Goal: Task Accomplishment & Management: Use online tool/utility

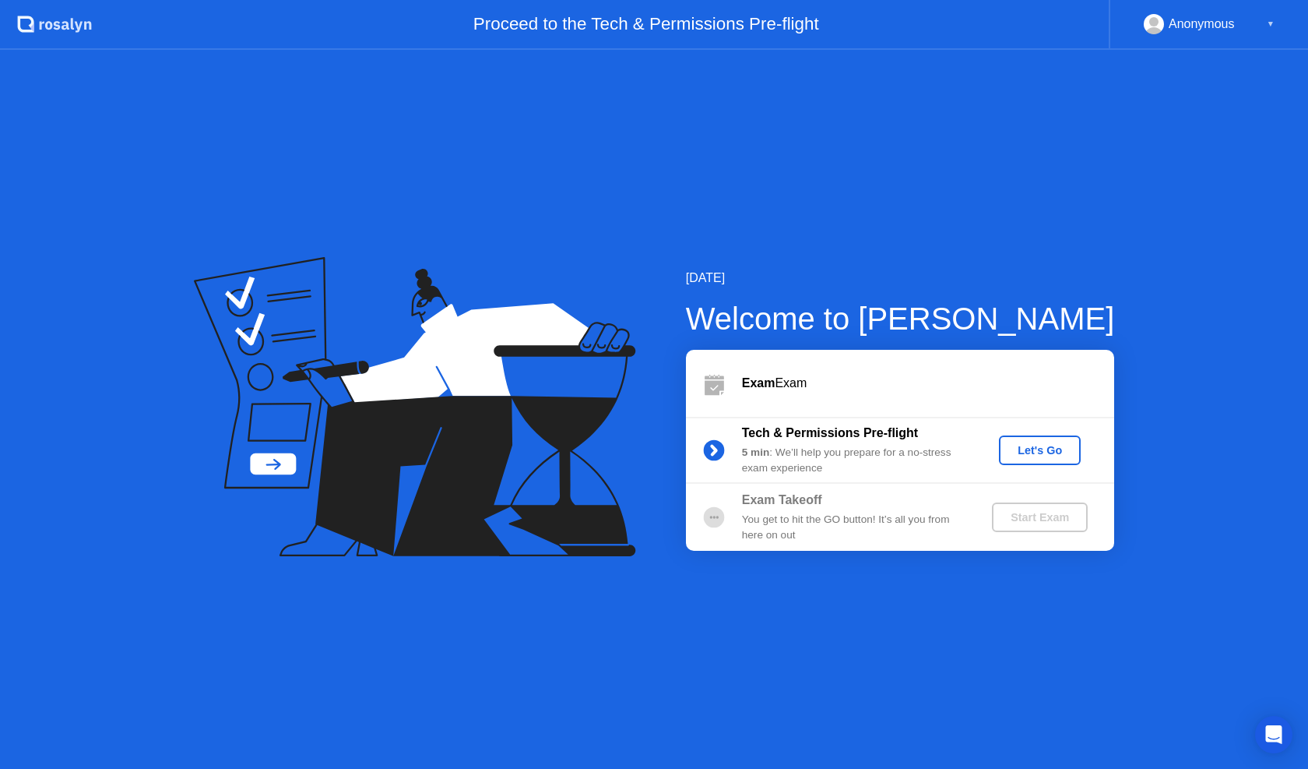
click at [1034, 445] on div "Let's Go" at bounding box center [1039, 450] width 69 height 12
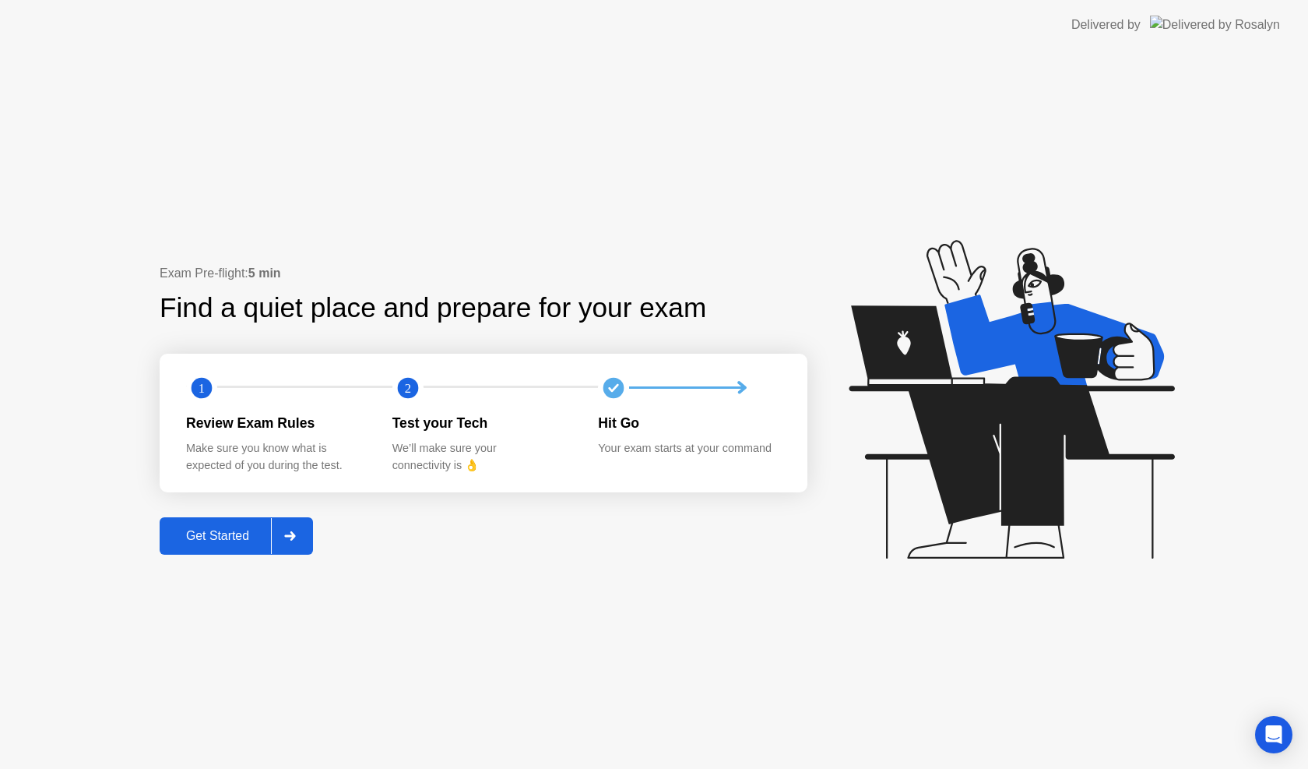
click at [252, 532] on div "Get Started" at bounding box center [217, 536] width 107 height 14
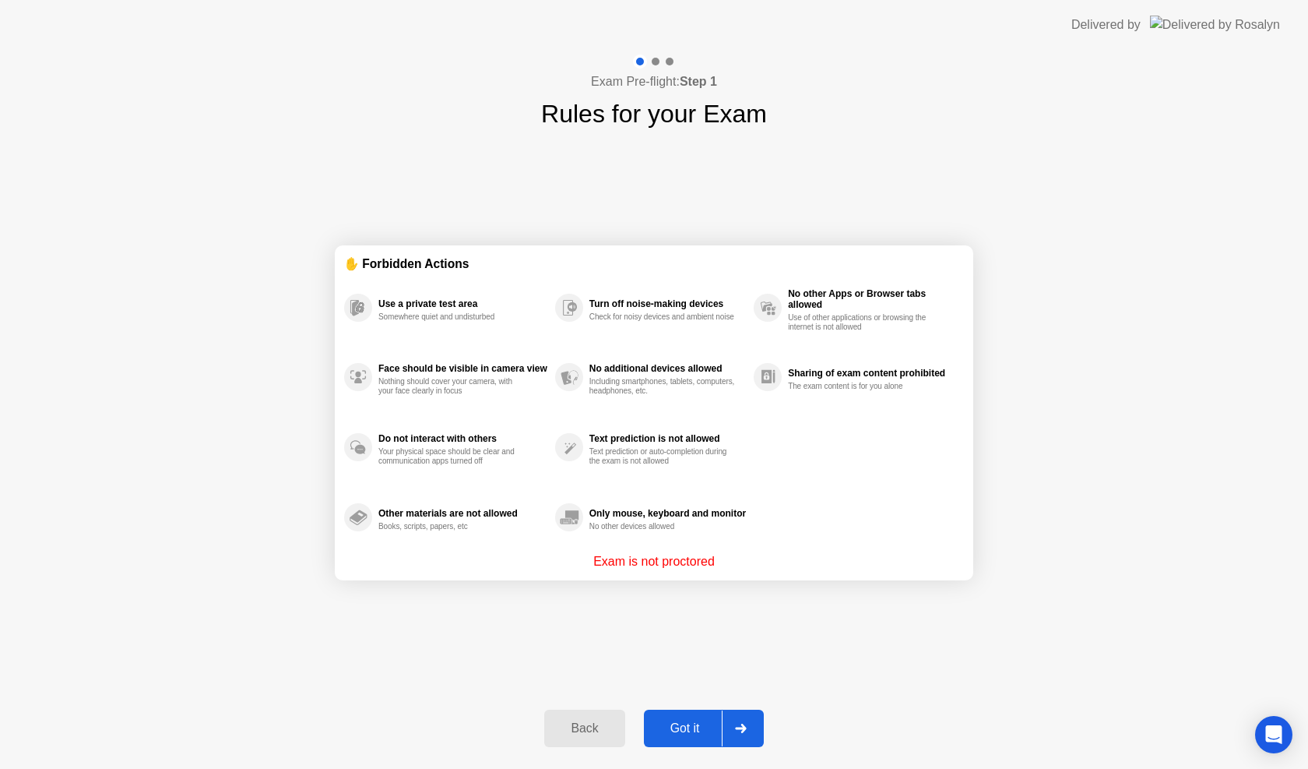
click at [704, 725] on div "Got it" at bounding box center [685, 728] width 73 height 14
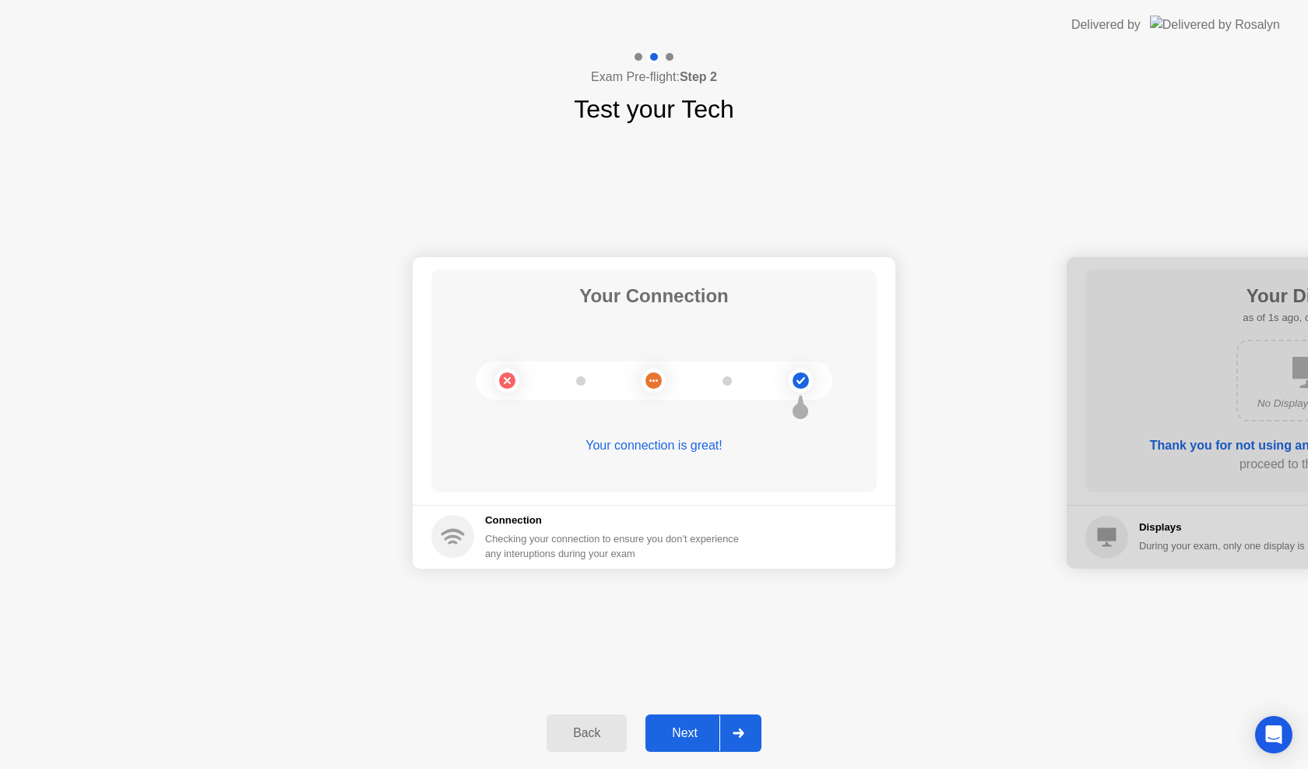
click at [738, 739] on div at bounding box center [738, 733] width 37 height 36
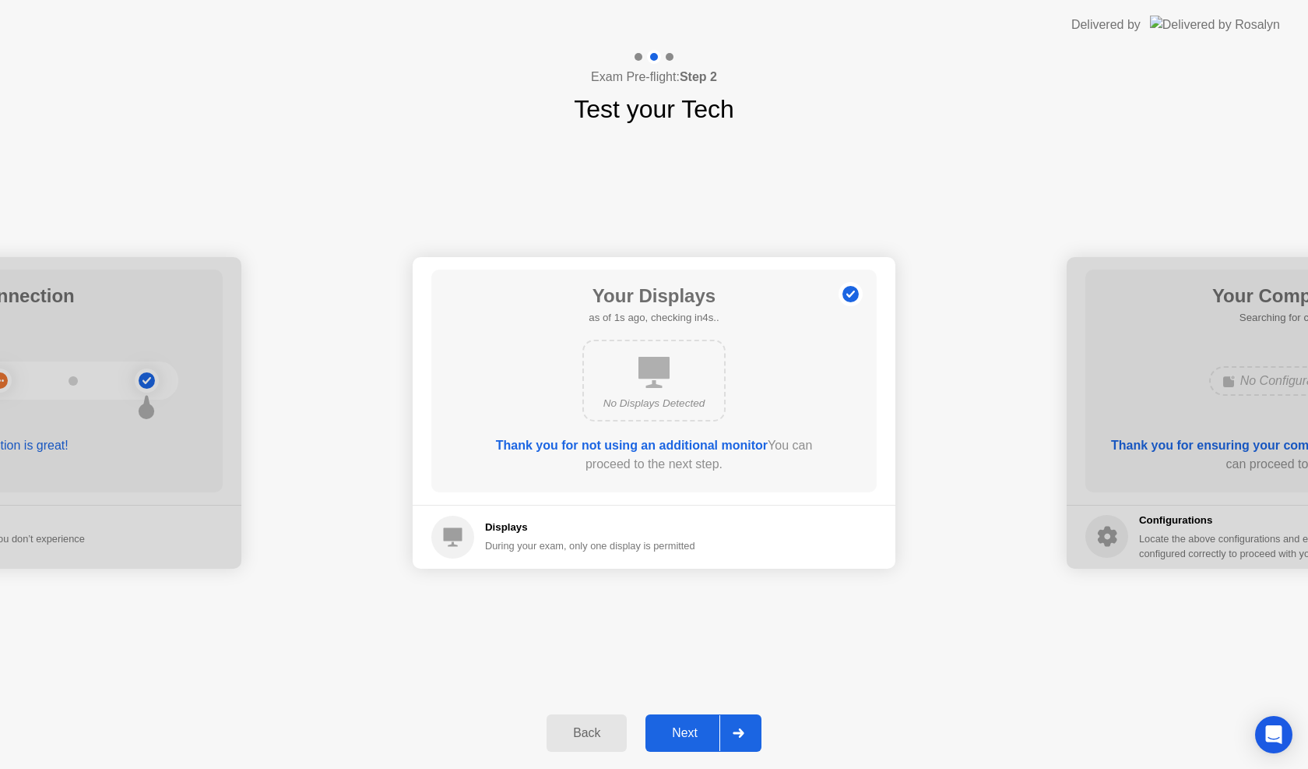
click at [738, 739] on div at bounding box center [738, 733] width 37 height 36
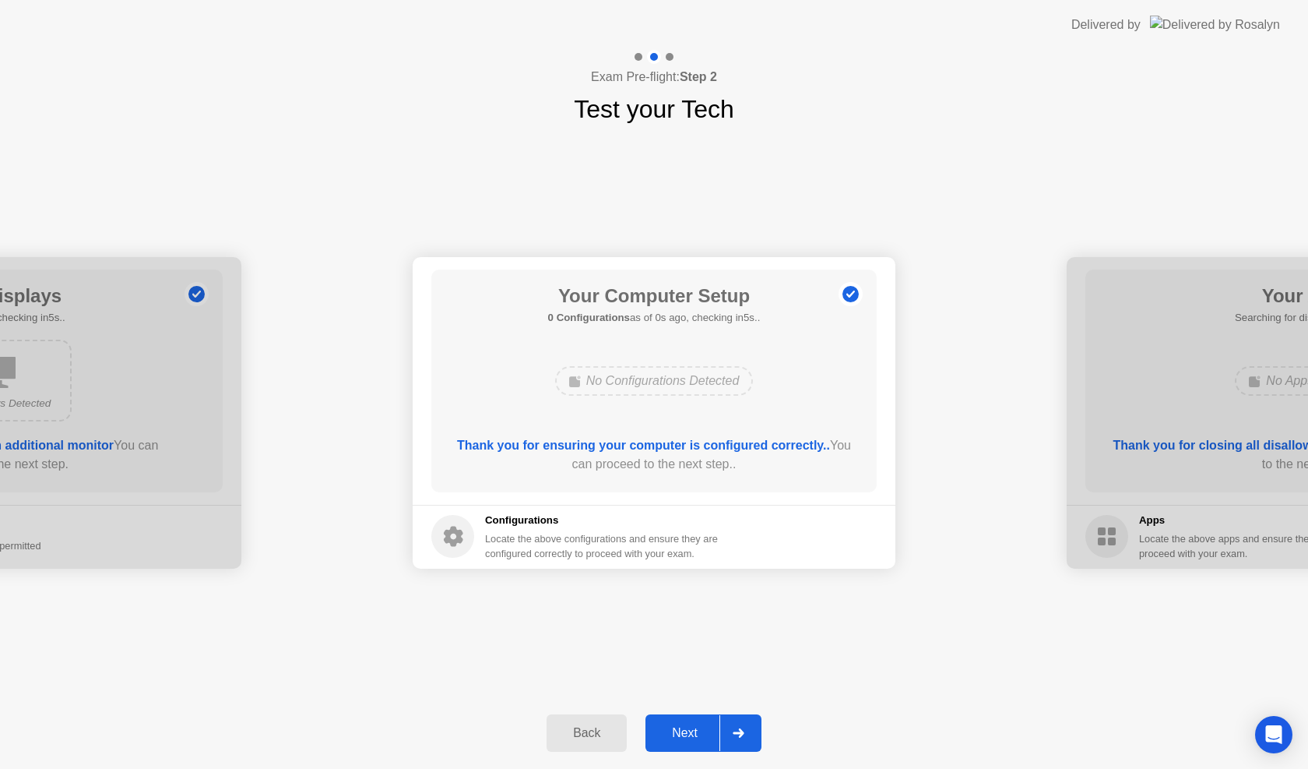
click at [738, 739] on div at bounding box center [738, 733] width 37 height 36
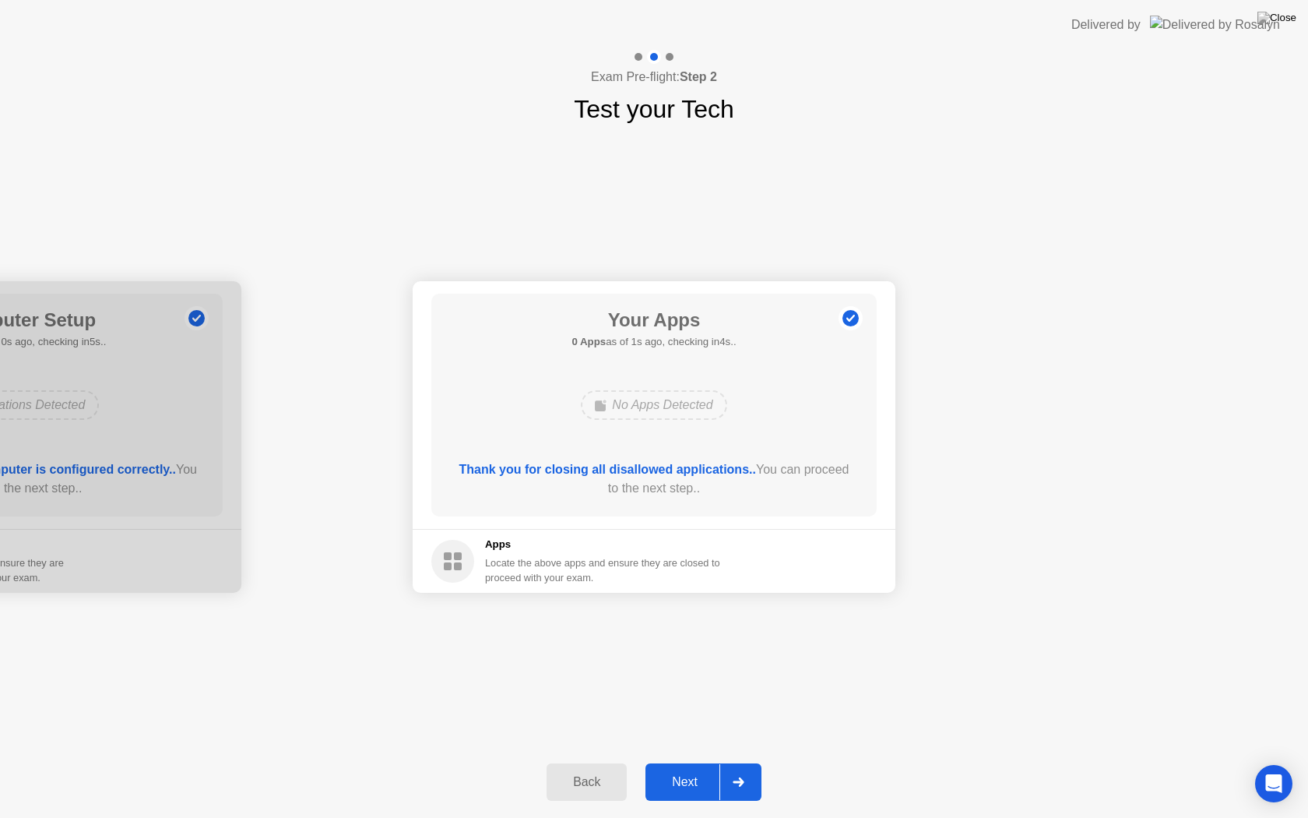
click at [739, 768] on div at bounding box center [738, 782] width 37 height 36
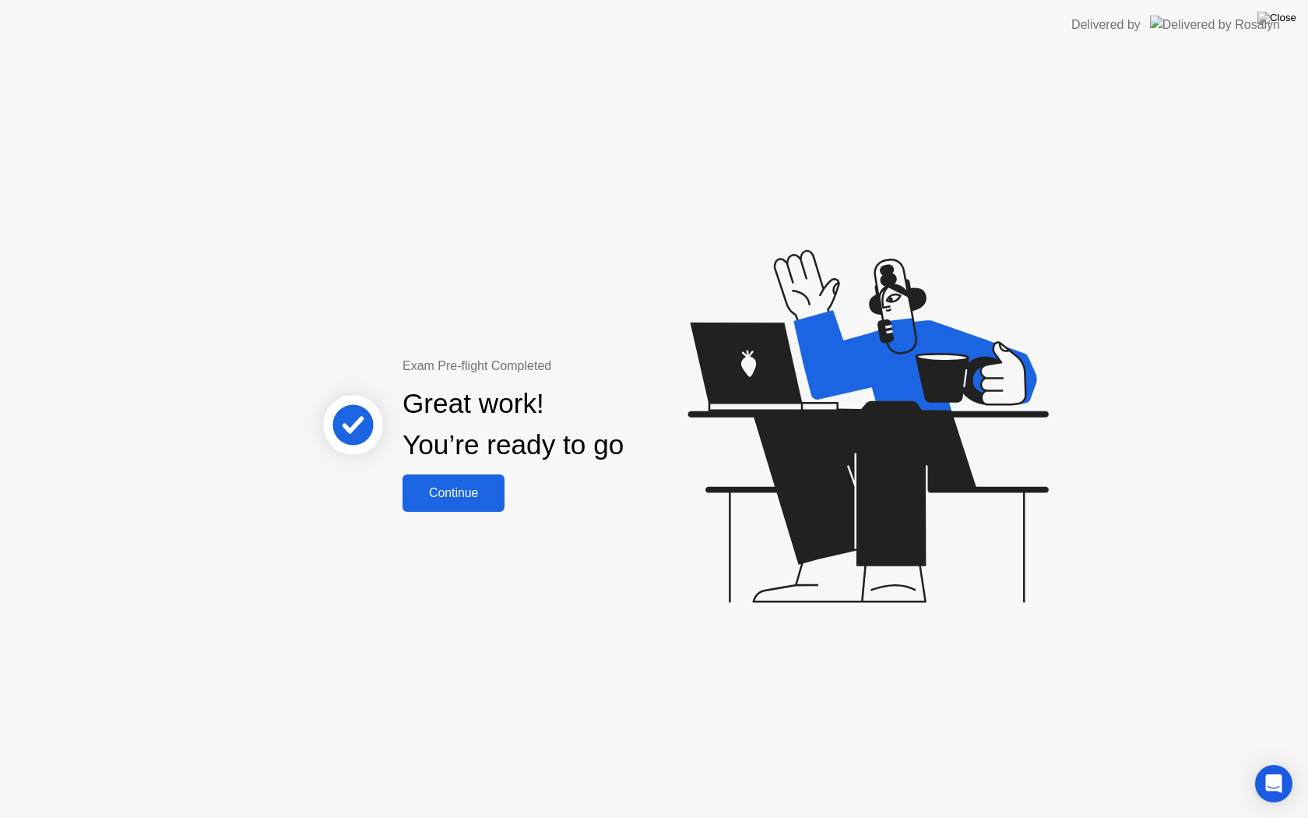
click at [457, 506] on button "Continue" at bounding box center [454, 492] width 102 height 37
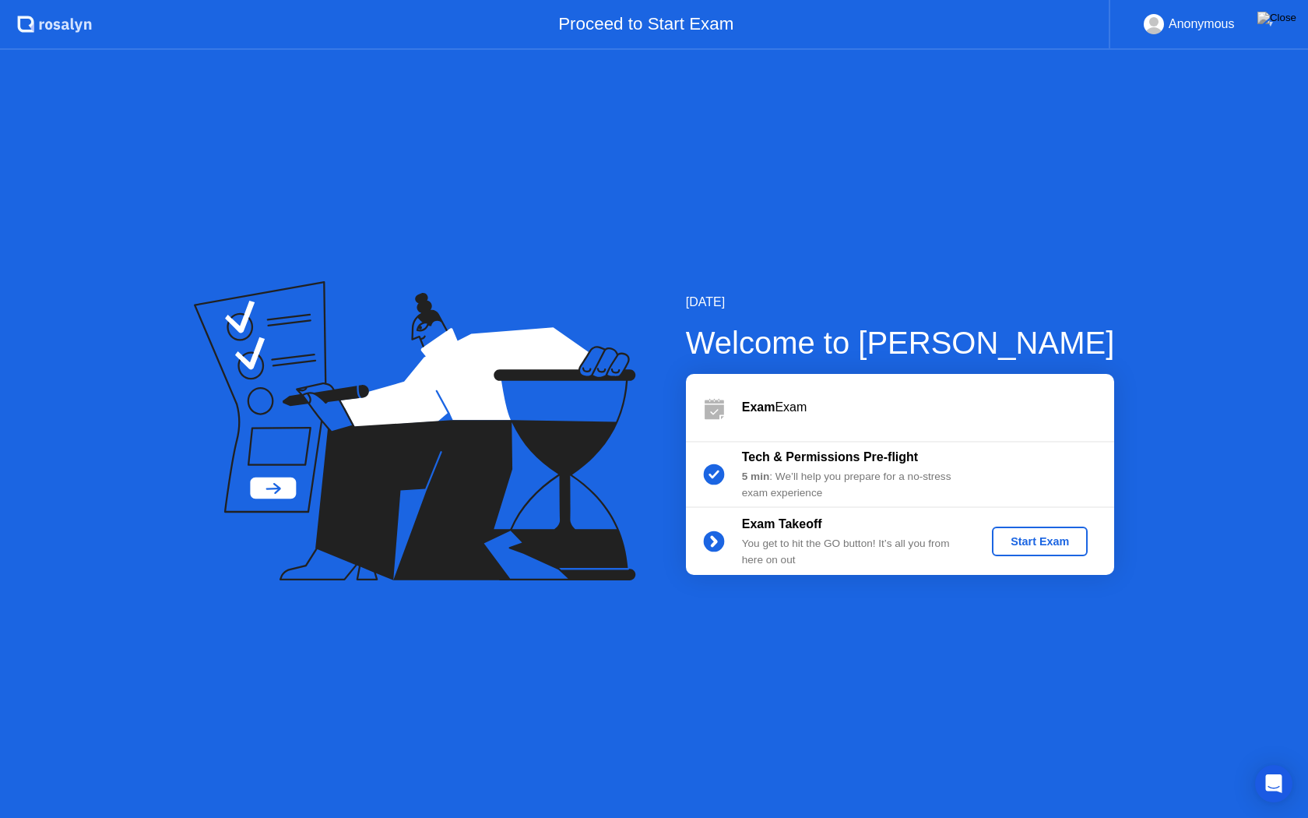
click at [1058, 538] on div "Start Exam" at bounding box center [1039, 541] width 83 height 12
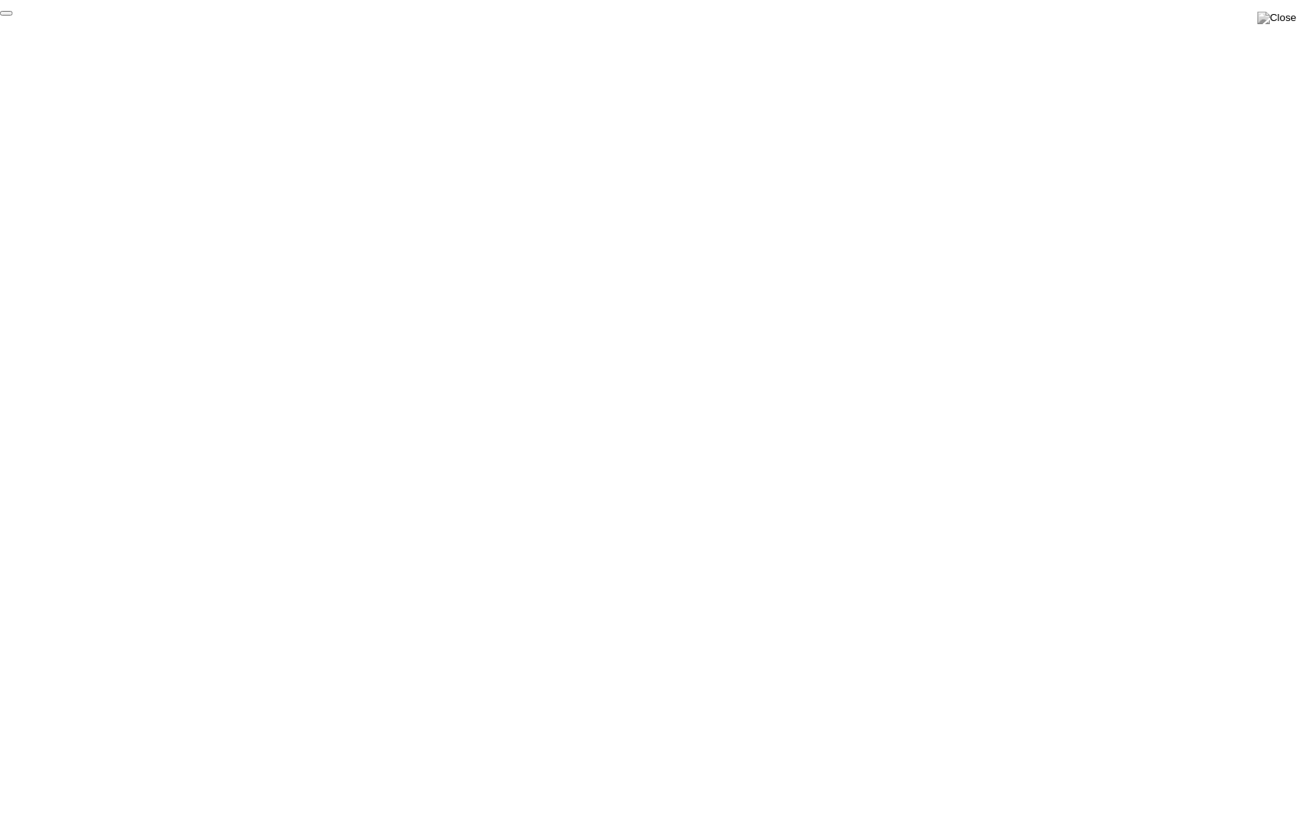
click at [12, 16] on button "End Proctoring Session" at bounding box center [6, 13] width 12 height 5
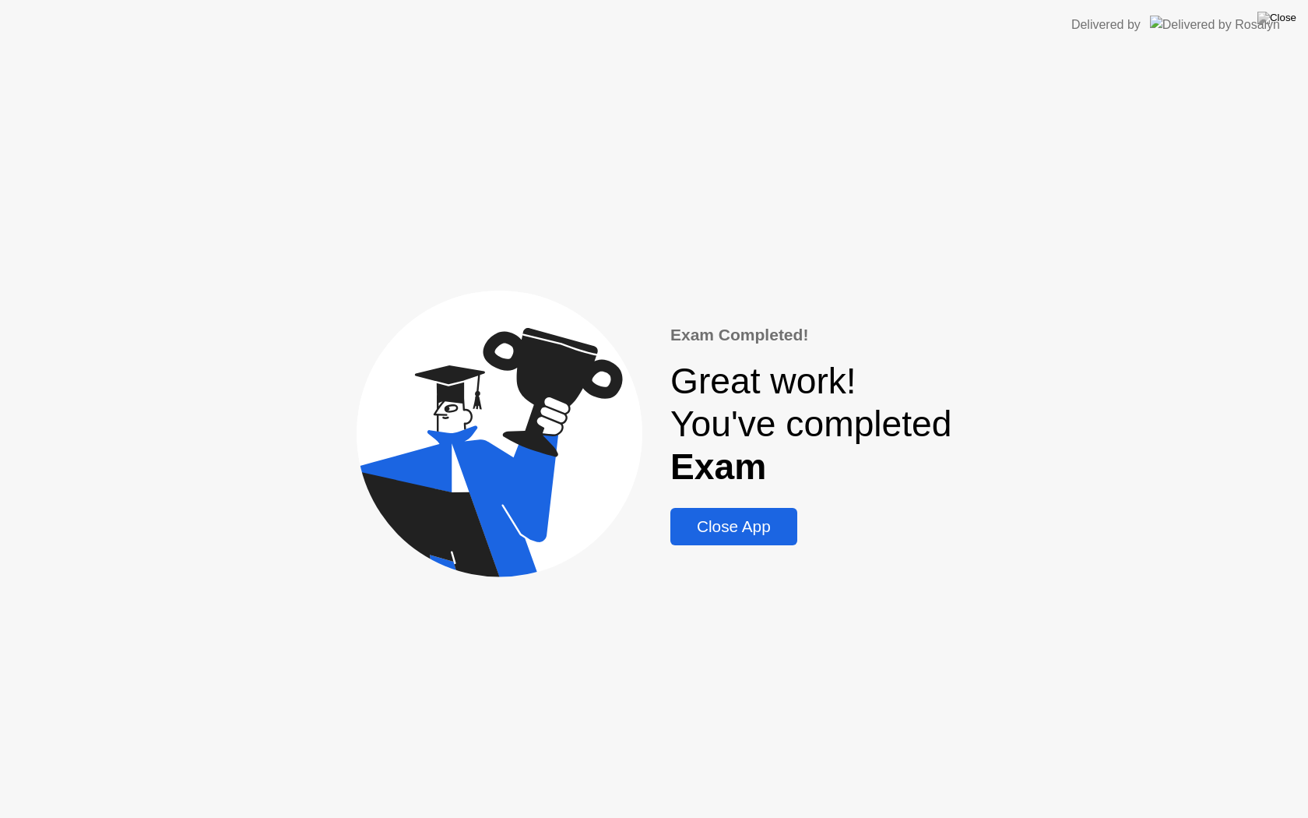
click at [745, 530] on div "Close App" at bounding box center [734, 526] width 118 height 19
